Goal: Participate in discussion

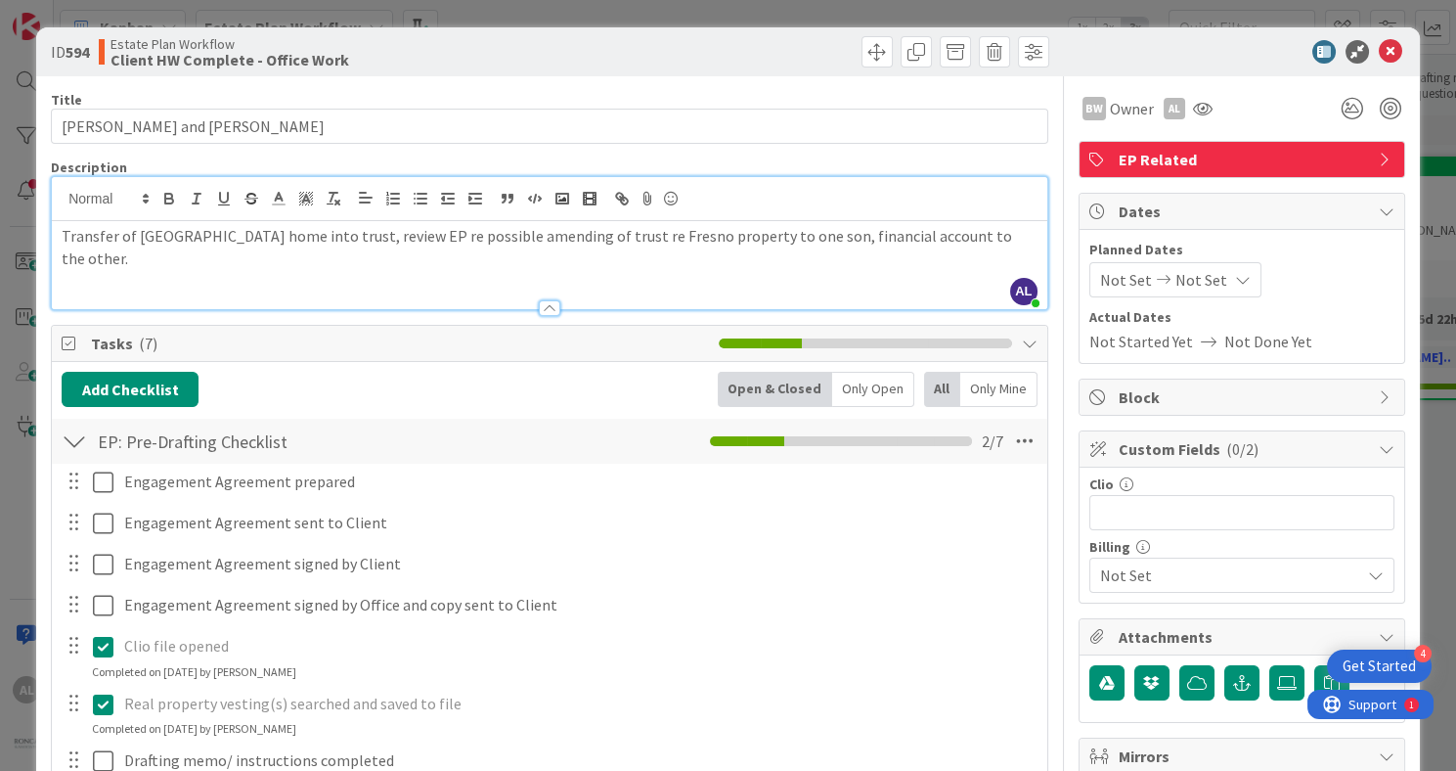
click at [1381, 48] on icon at bounding box center [1390, 51] width 23 height 23
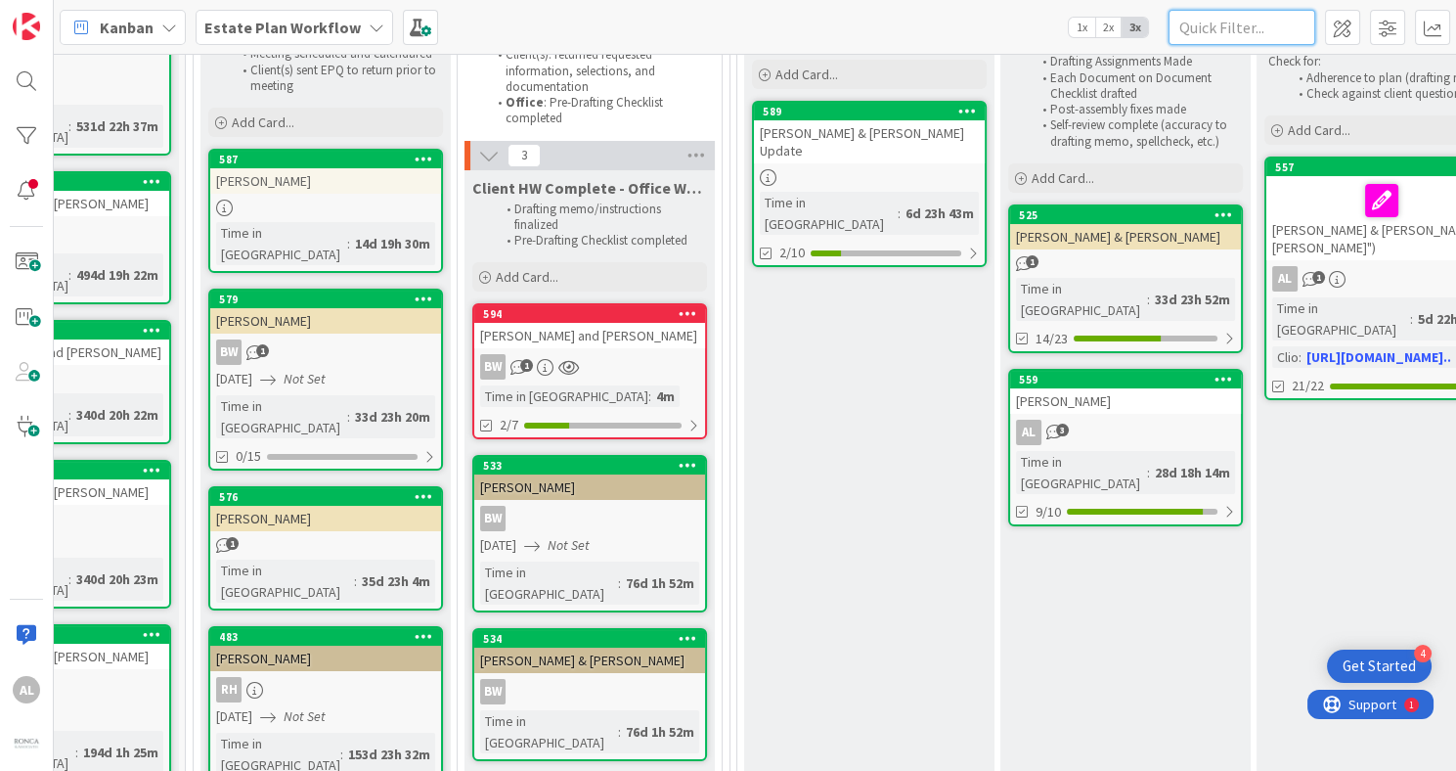
click at [1280, 27] on input "text" at bounding box center [1242, 27] width 147 height 35
type input "Fargo"
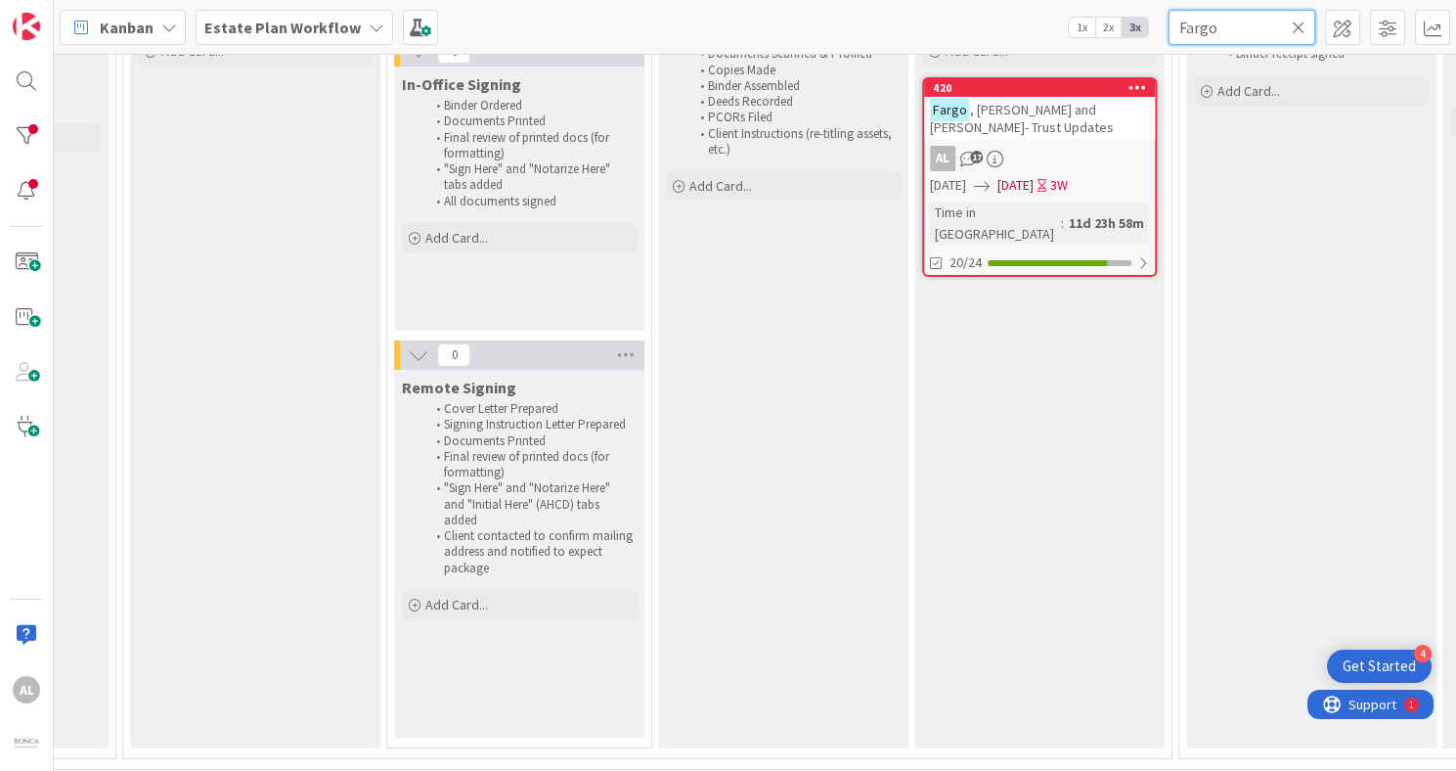
scroll to position [224, 2590]
click at [1085, 146] on div "AL 17" at bounding box center [1036, 158] width 231 height 25
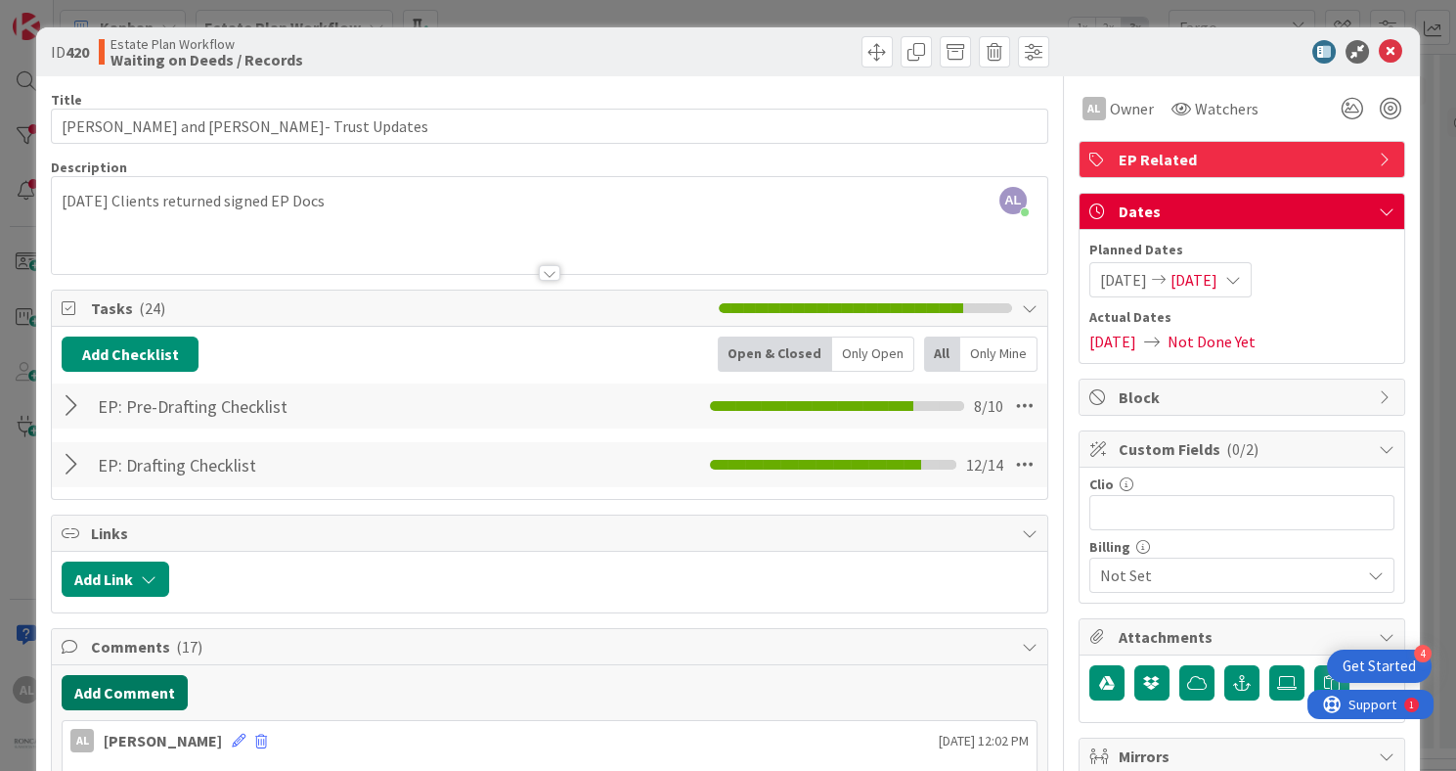
click at [133, 690] on button "Add Comment" at bounding box center [125, 692] width 126 height 35
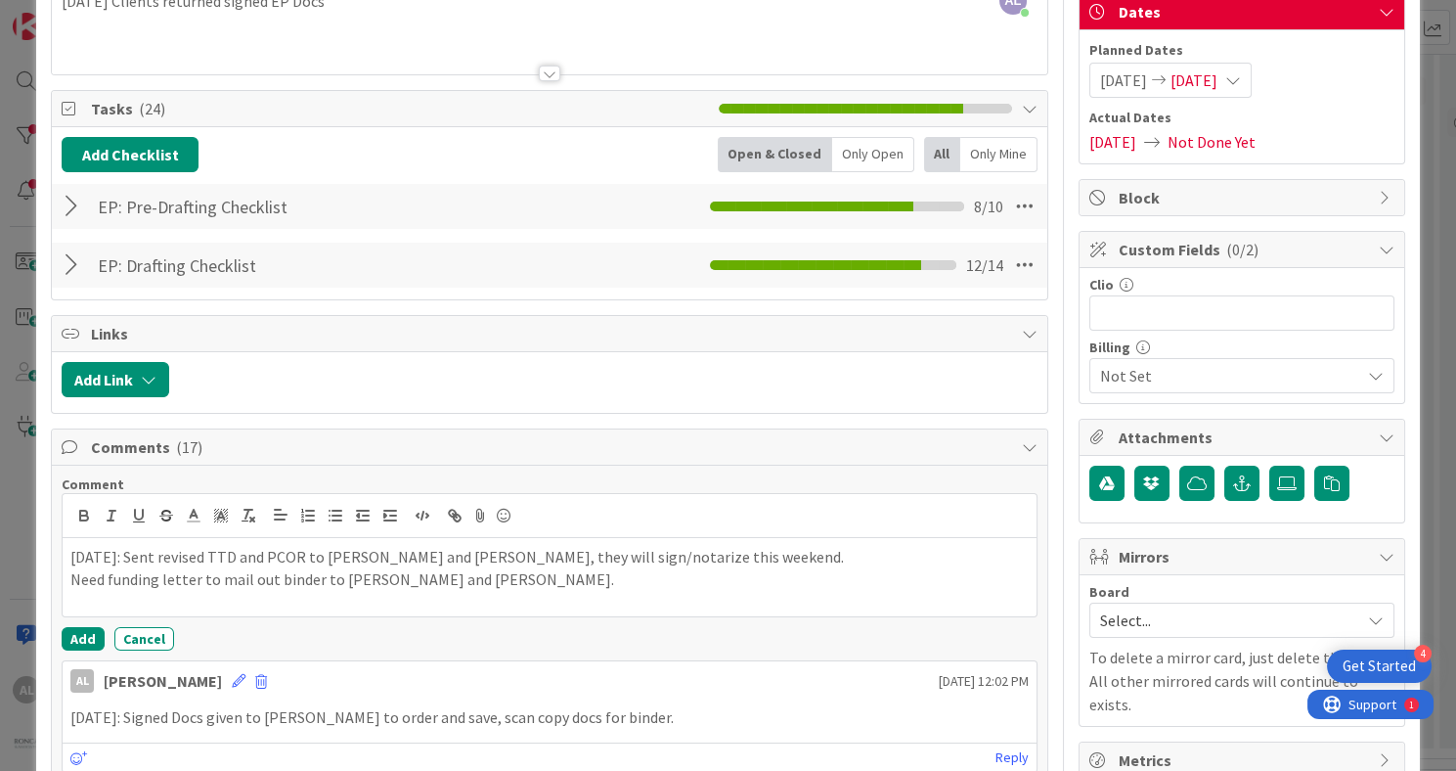
scroll to position [241, 0]
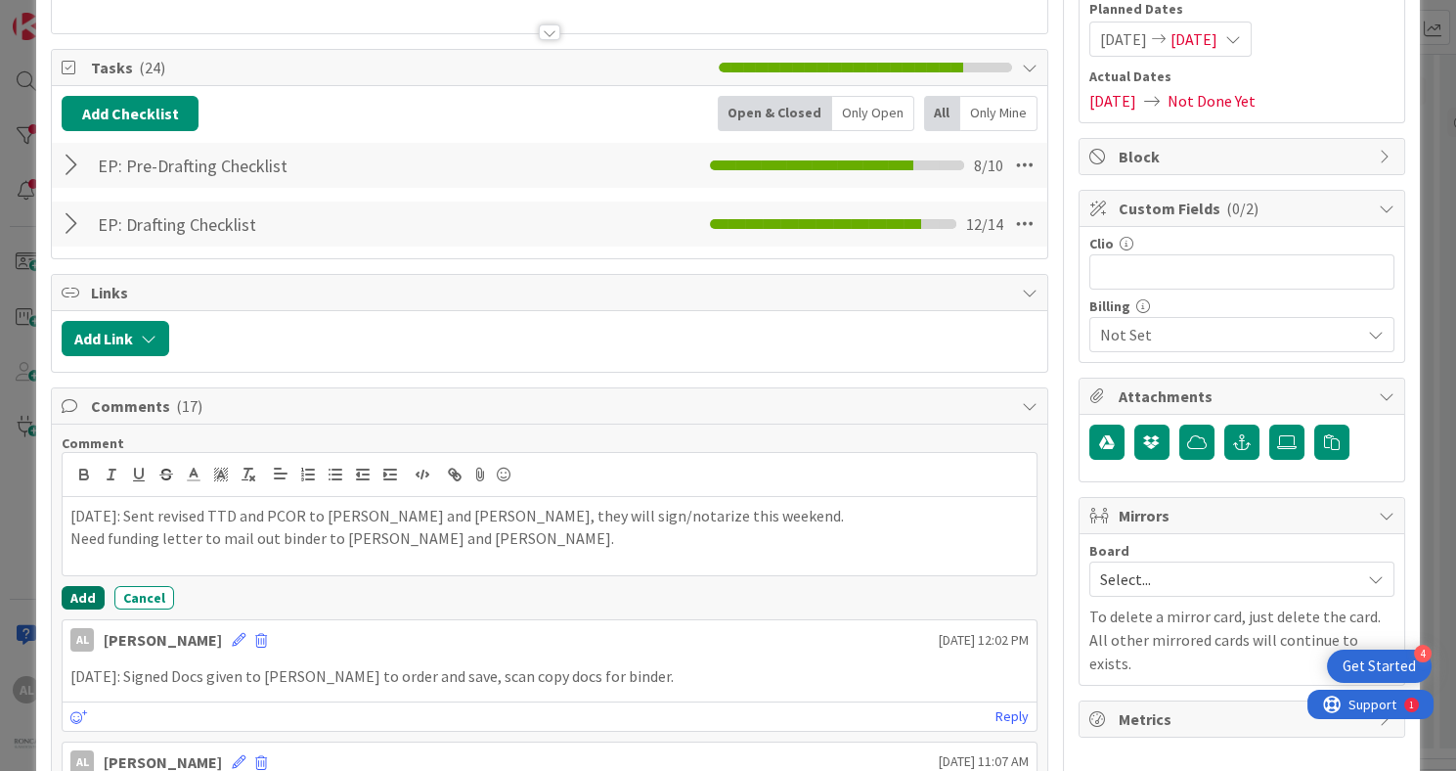
click at [80, 597] on button "Add" at bounding box center [83, 597] width 43 height 23
